Goal: Task Accomplishment & Management: Manage account settings

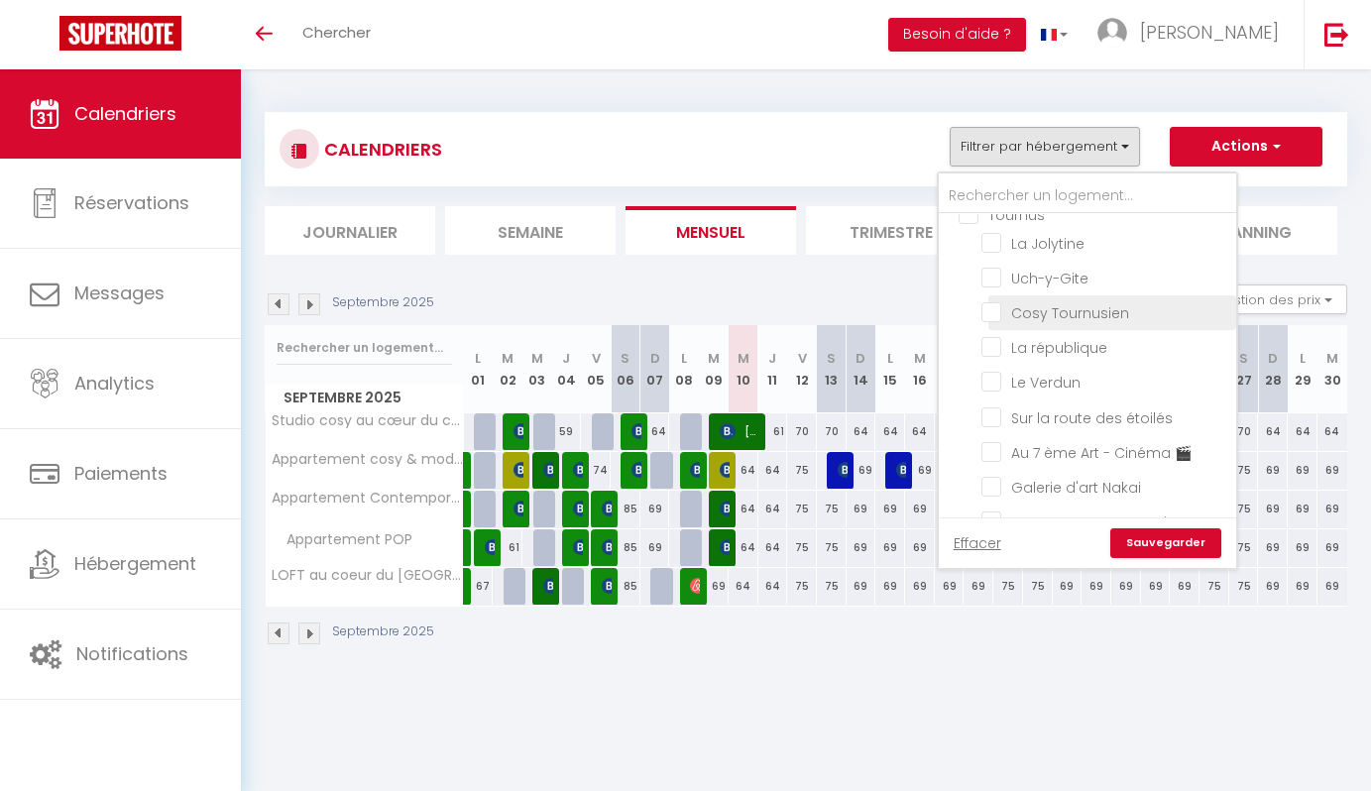
scroll to position [326, 0]
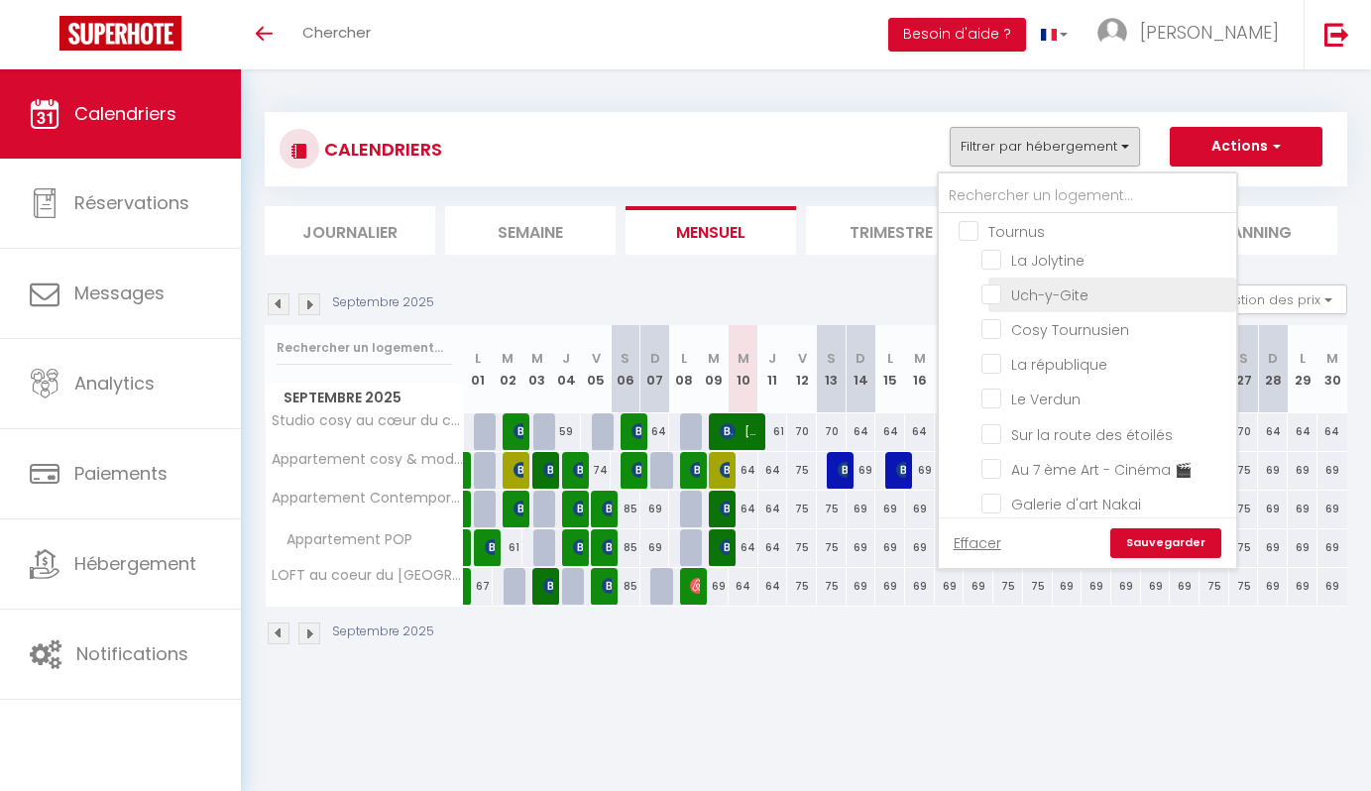
click at [1047, 303] on input "Uch-y-Gite" at bounding box center [1105, 294] width 248 height 20
checkbox input "true"
checkbox input "false"
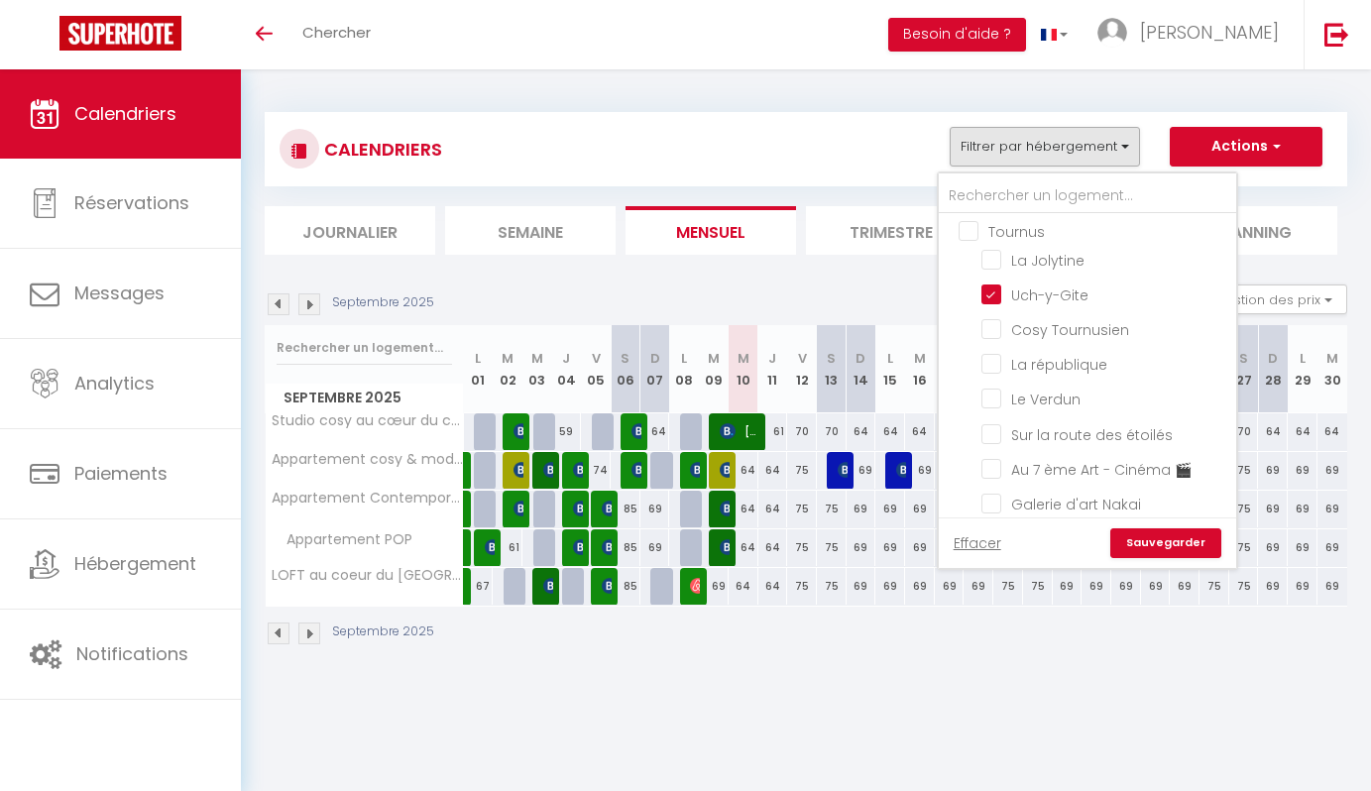
checkbox input "false"
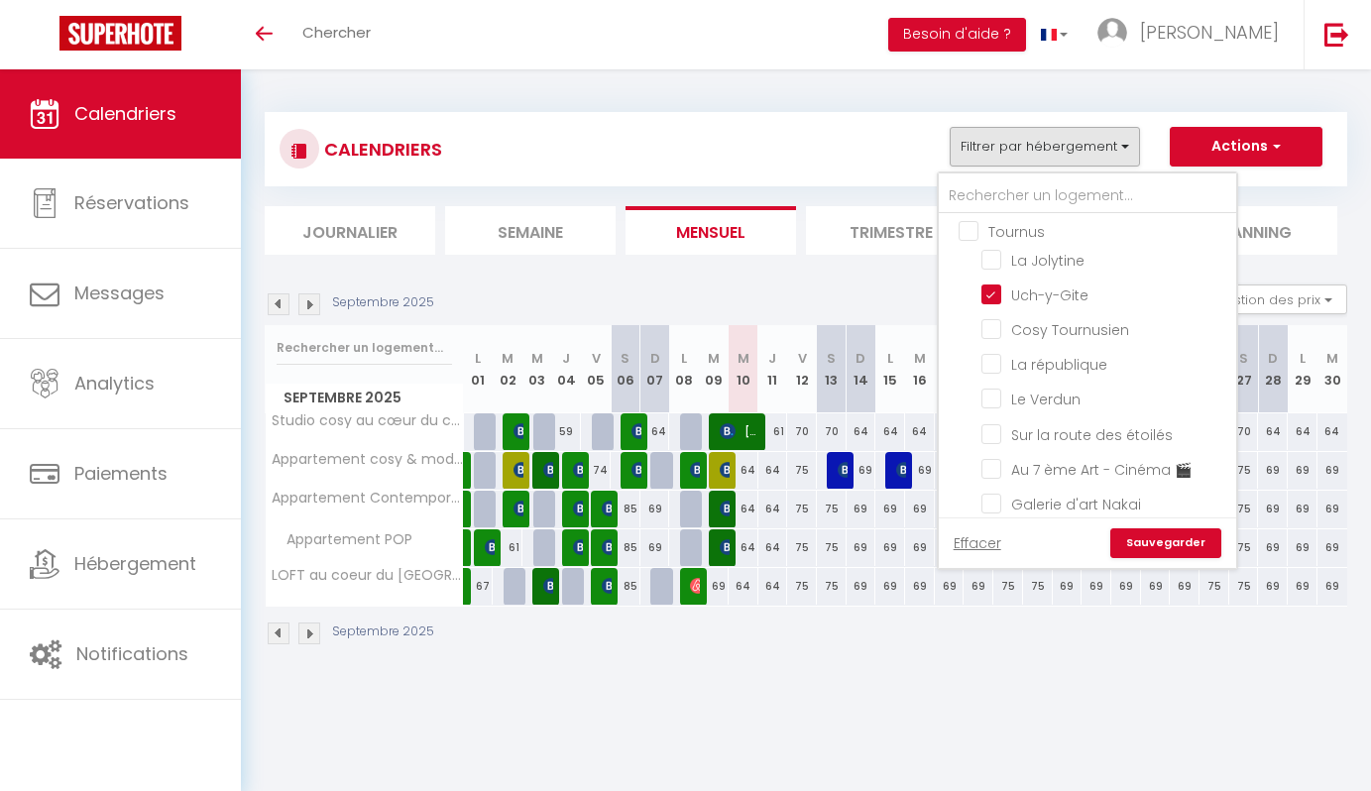
checkbox input "false"
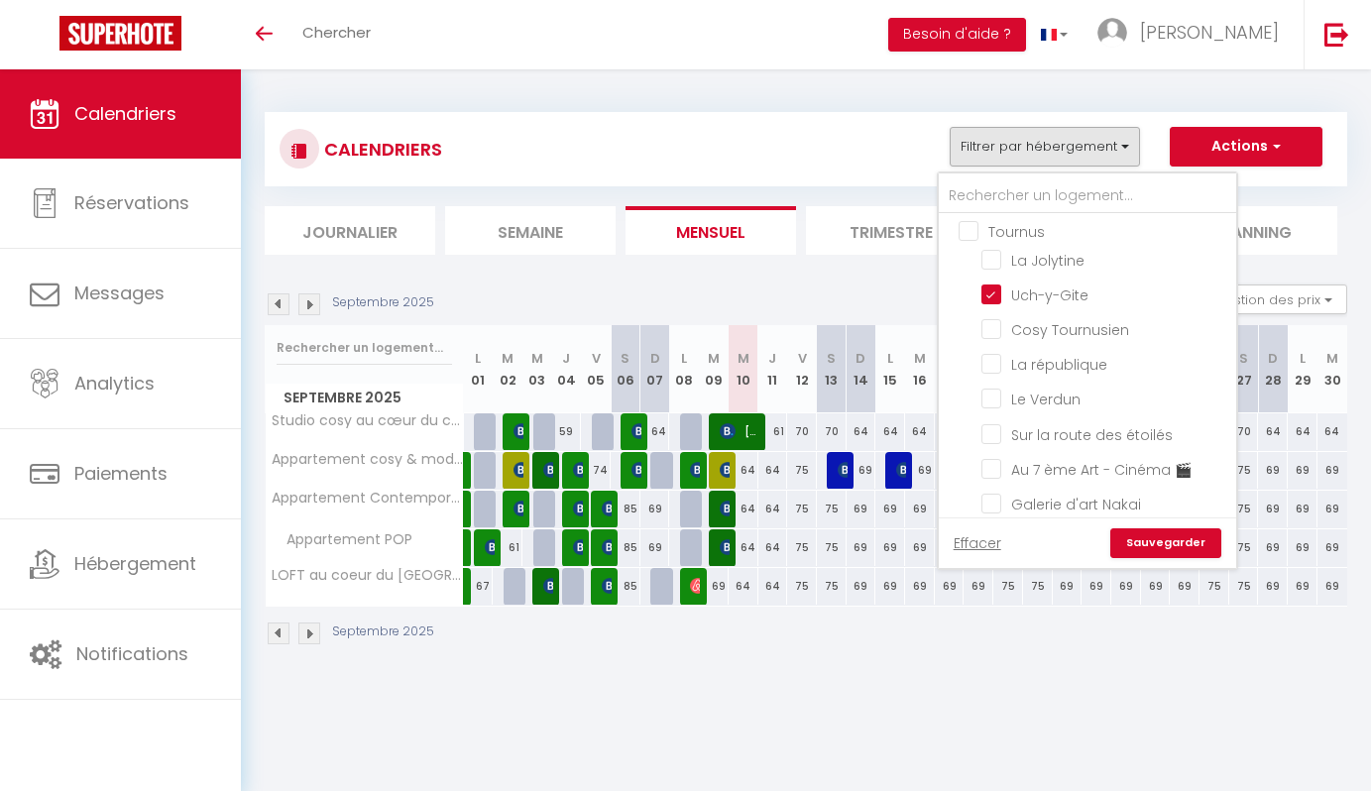
checkbox input "false"
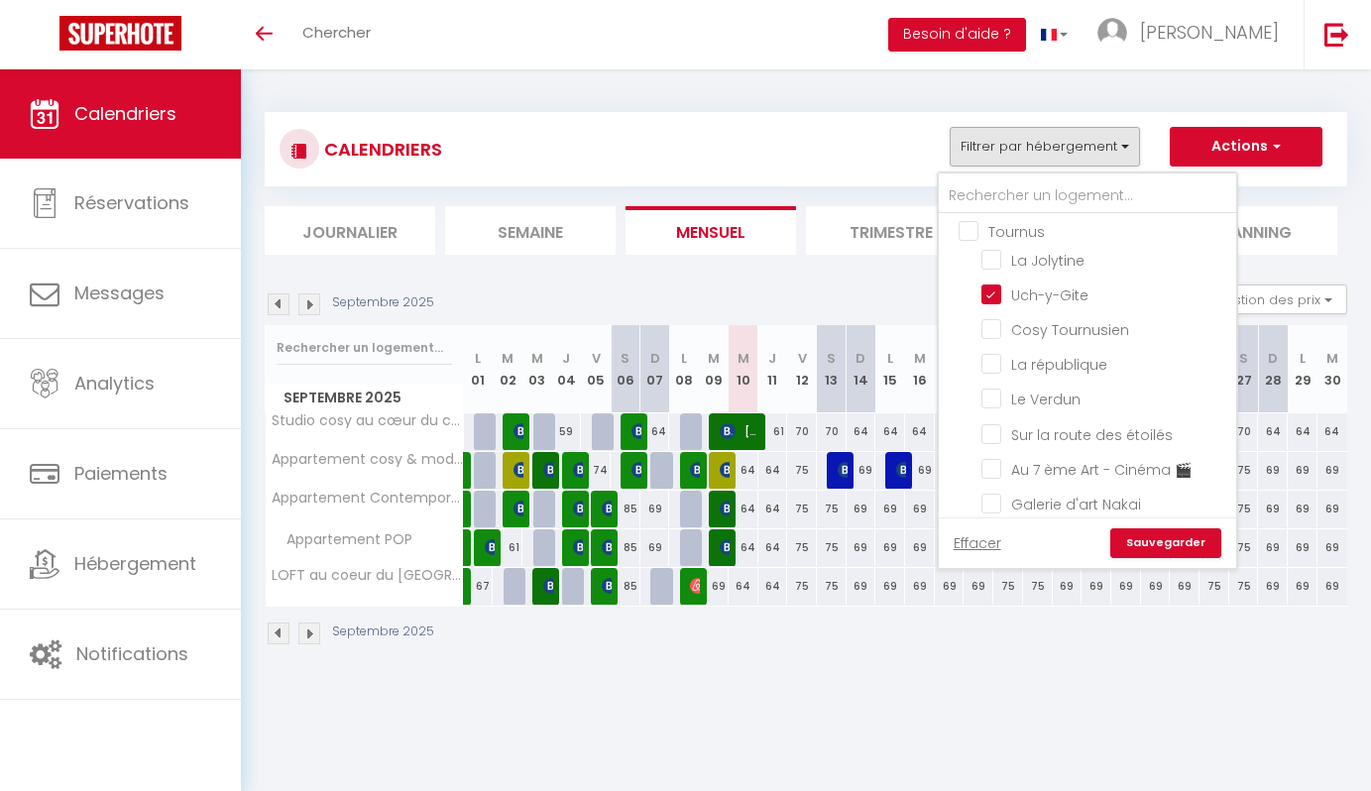
checkbox input "false"
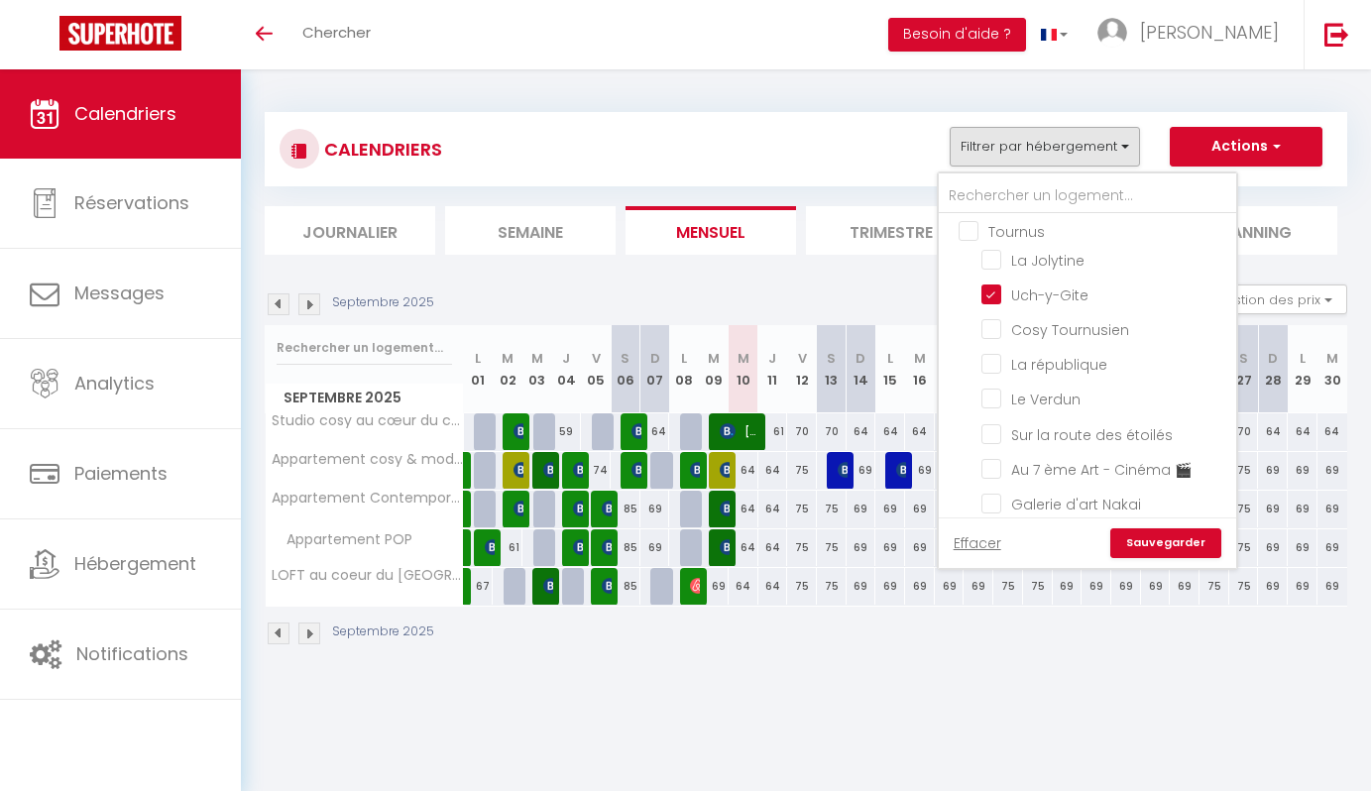
checkbox input "false"
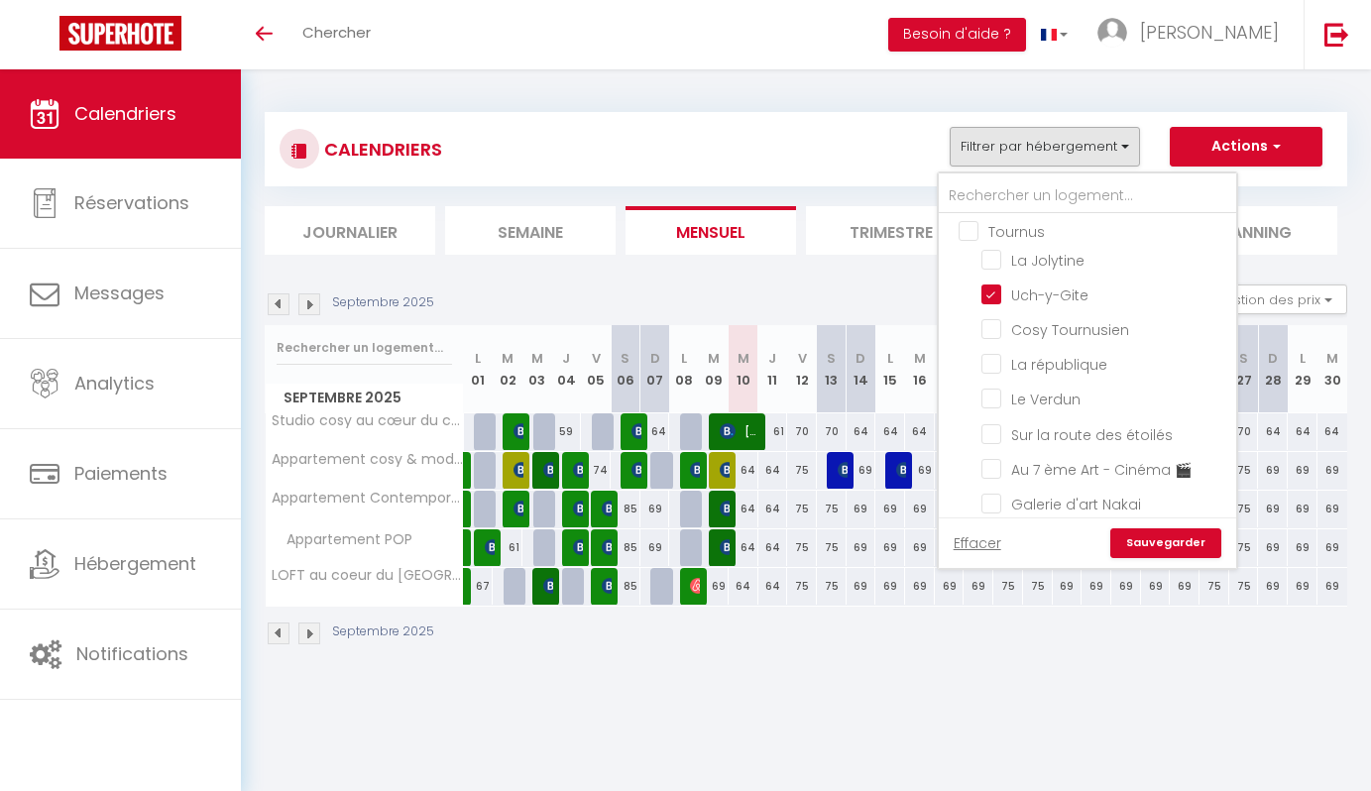
checkbox input "false"
click at [1187, 536] on link "Sauvegarder" at bounding box center [1165, 543] width 111 height 30
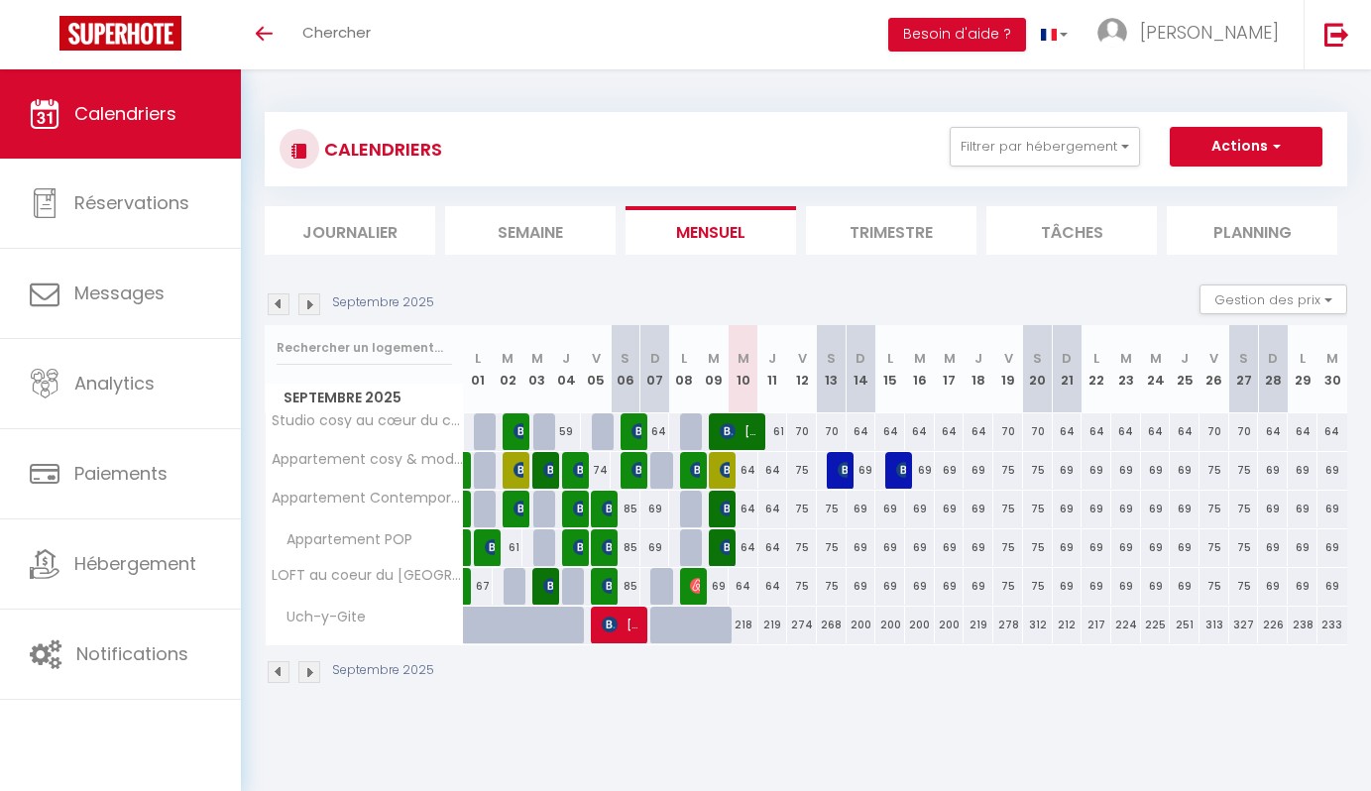
click at [312, 309] on img at bounding box center [309, 304] width 22 height 22
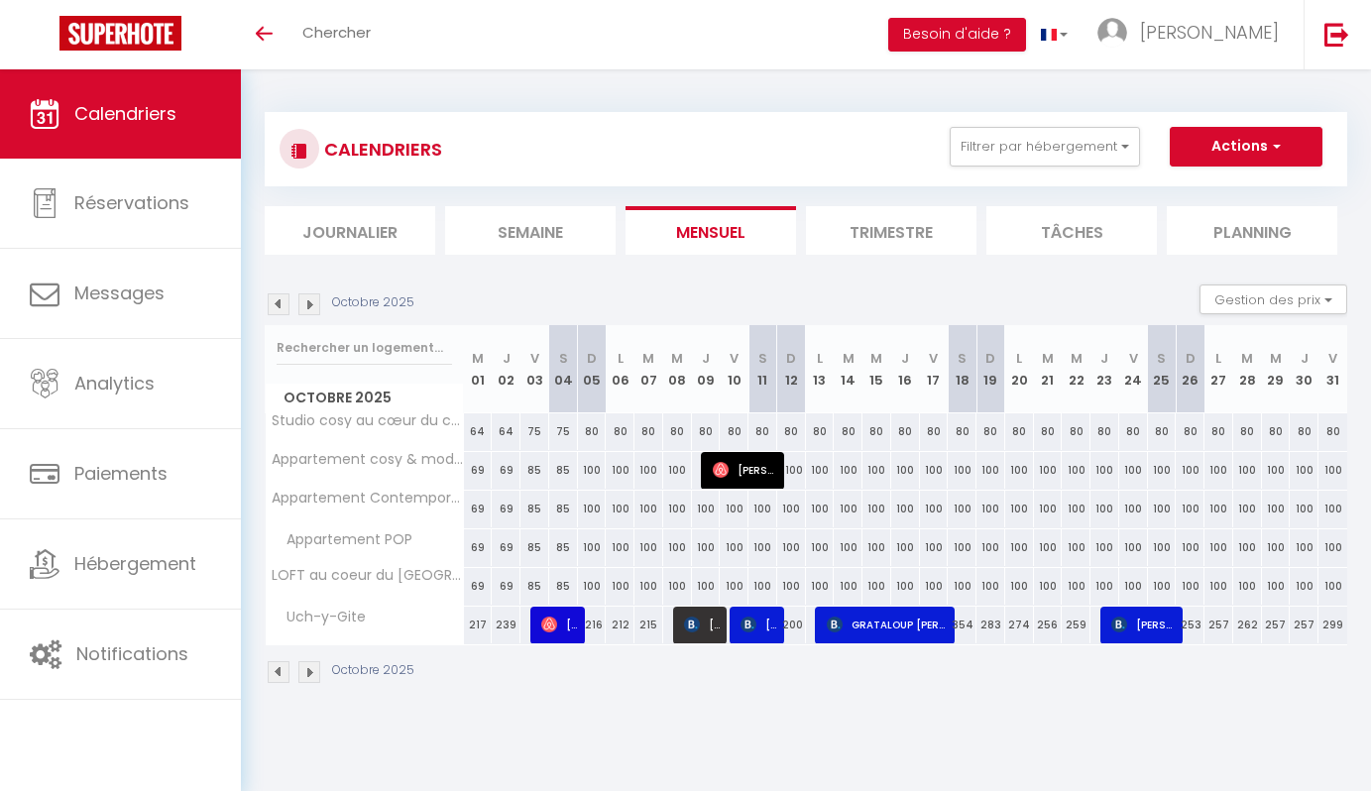
drag, startPoint x: 990, startPoint y: 13, endPoint x: 866, endPoint y: 69, distance: 136.2
click at [866, 69] on div "CALENDRIERS Filtrer par hébergement [GEOGRAPHIC_DATA] [GEOGRAPHIC_DATA][PERSON_…" at bounding box center [806, 398] width 1130 height 658
